Goal: Find specific page/section: Find specific page/section

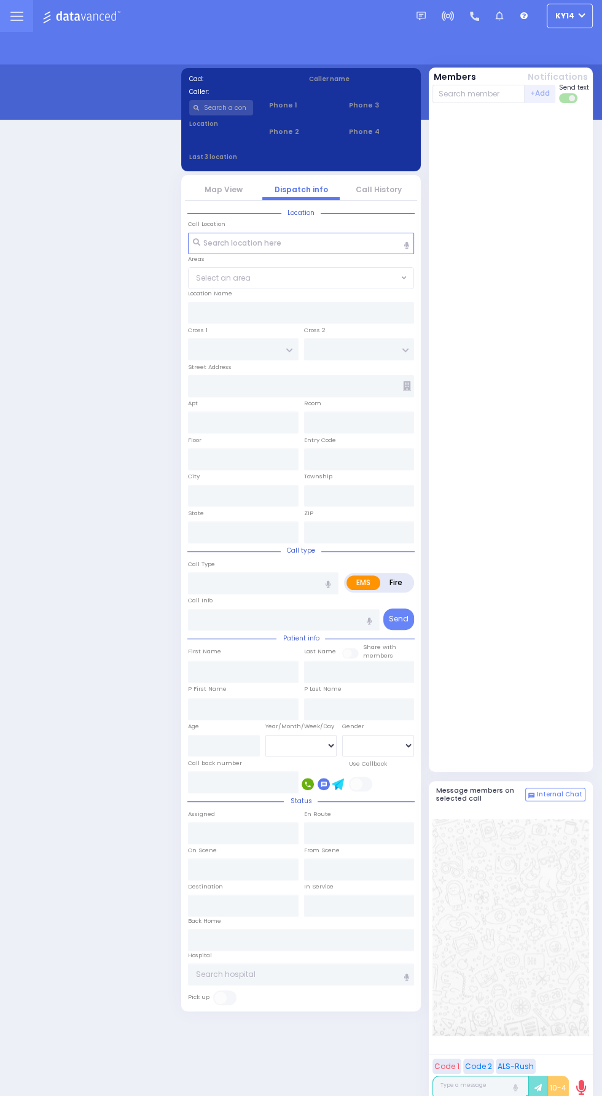
select select "2"
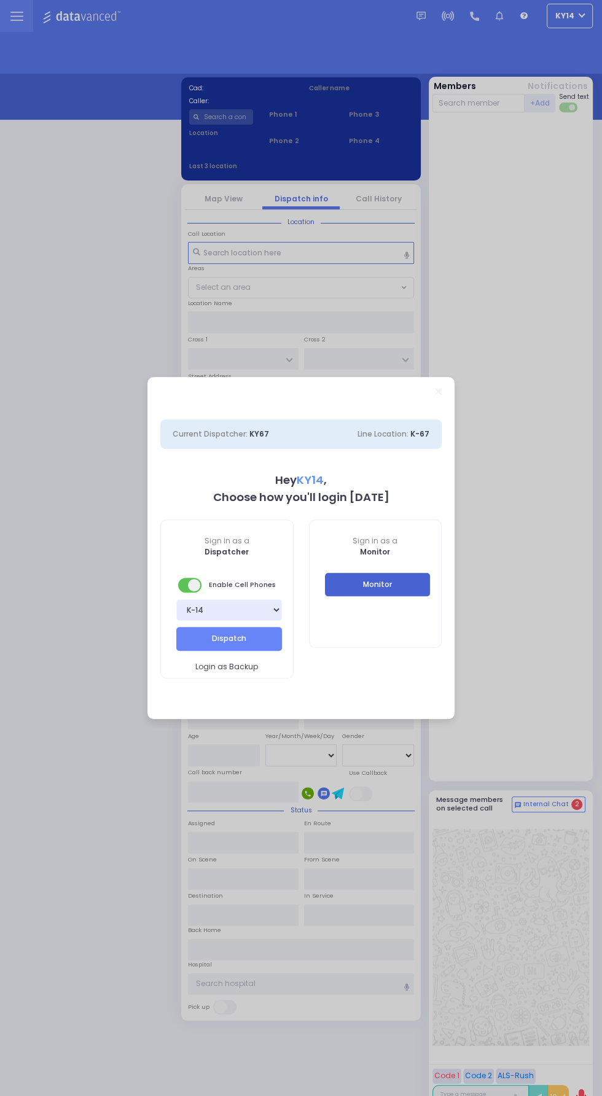
click at [346, 578] on button "Monitor" at bounding box center [378, 584] width 106 height 23
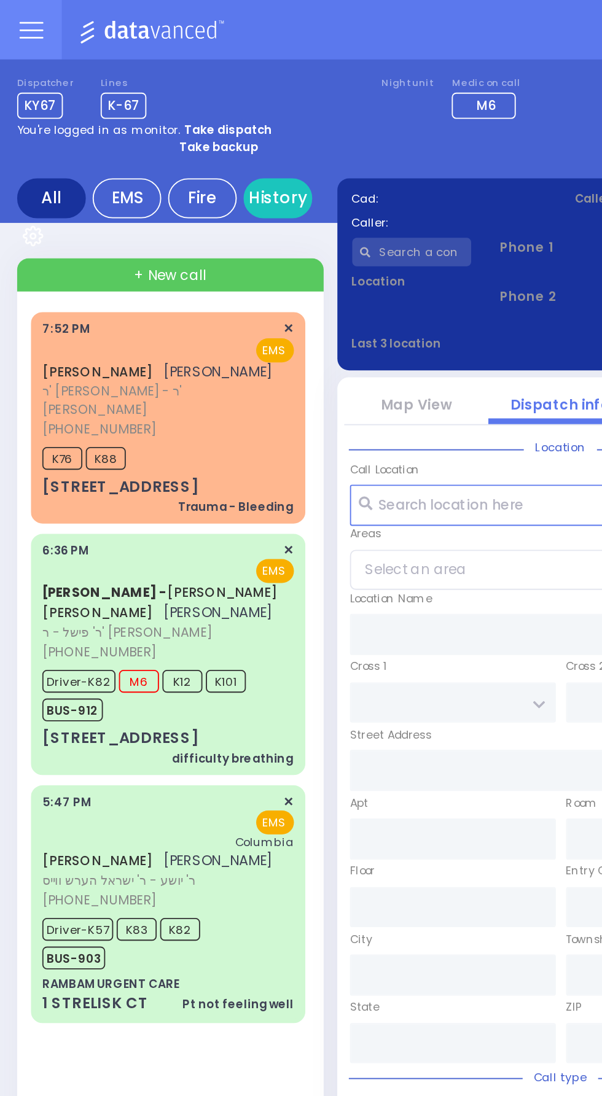
click at [17, 12] on icon at bounding box center [16, 12] width 12 height 0
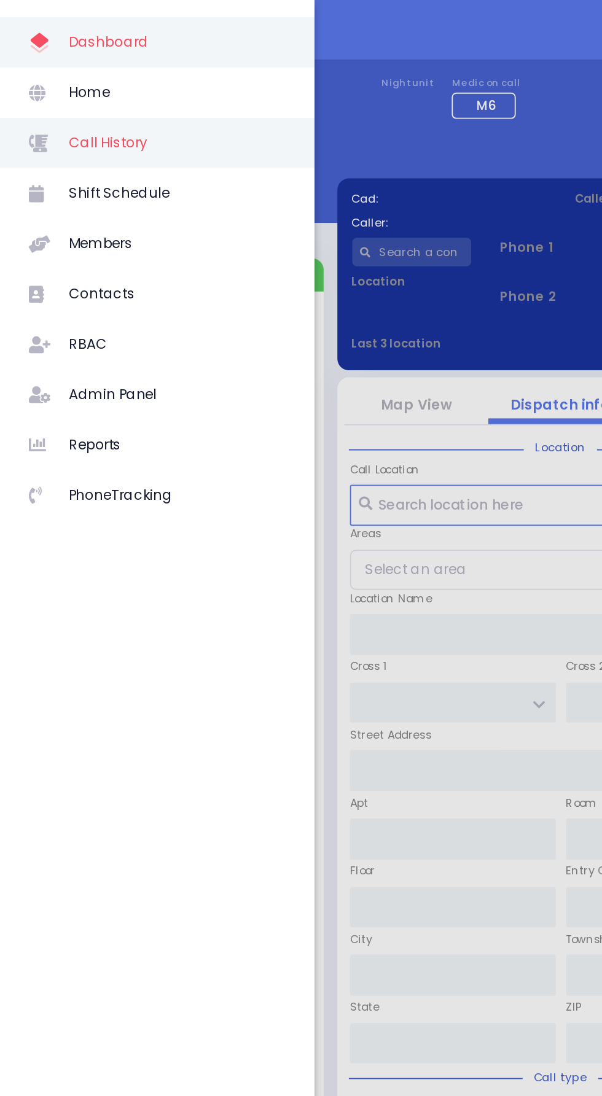
click at [51, 81] on span "Call History" at bounding box center [95, 77] width 117 height 16
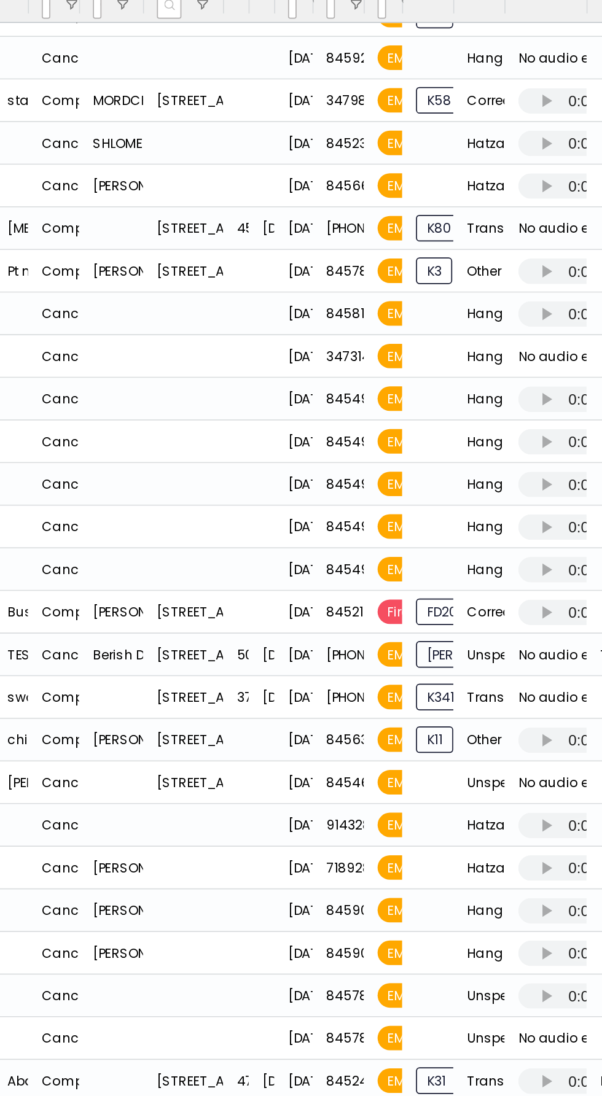
scroll to position [149, 0]
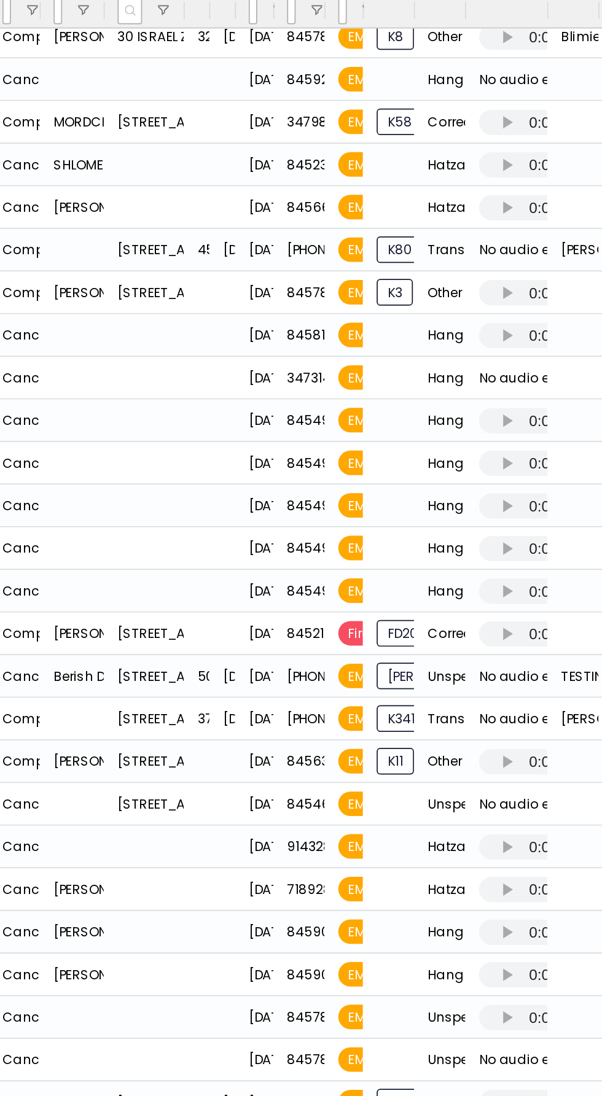
click at [354, 484] on div "No audio exists for this call." at bounding box center [344, 476] width 47 height 25
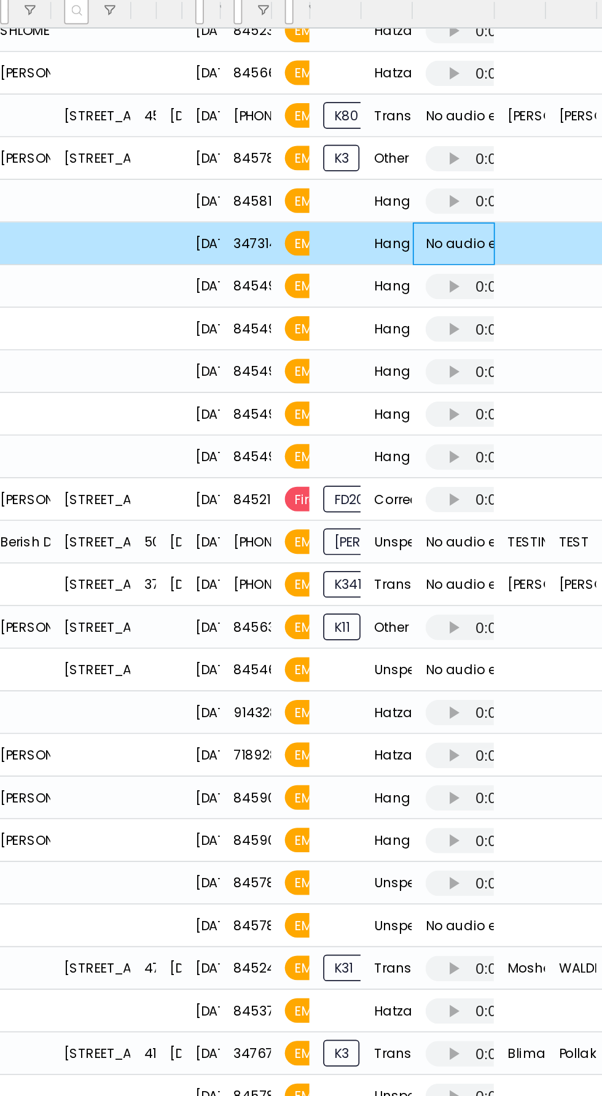
scroll to position [177, 0]
